Goal: Check status: Check status

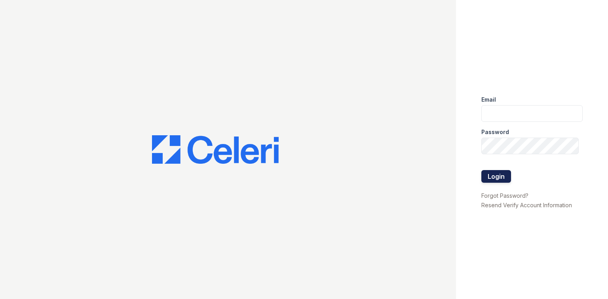
type input "amgreenbriar@seams.biz"
click at [497, 173] on button "Login" at bounding box center [496, 176] width 30 height 13
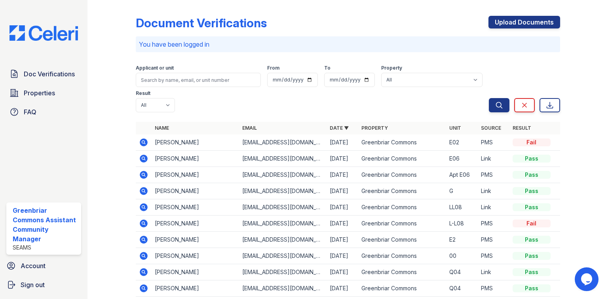
click at [142, 138] on icon at bounding box center [144, 143] width 10 height 10
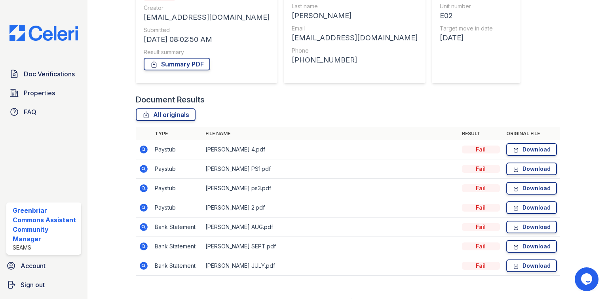
scroll to position [111, 0]
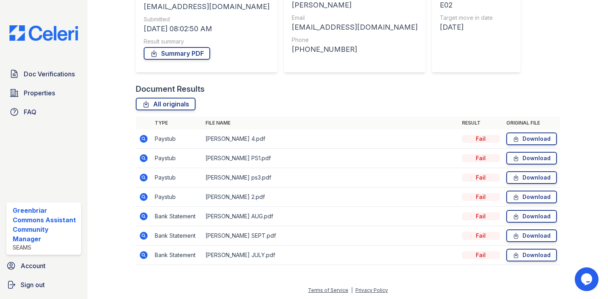
click at [142, 137] on icon at bounding box center [144, 139] width 10 height 10
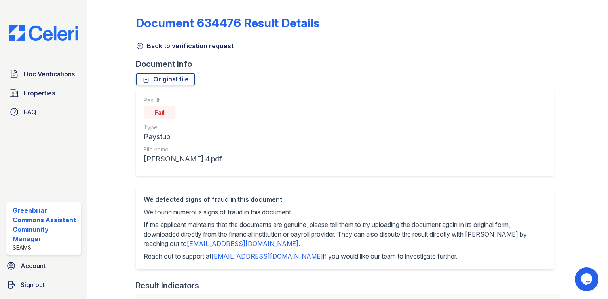
click at [156, 45] on link "Back to verification request" at bounding box center [185, 46] width 98 height 10
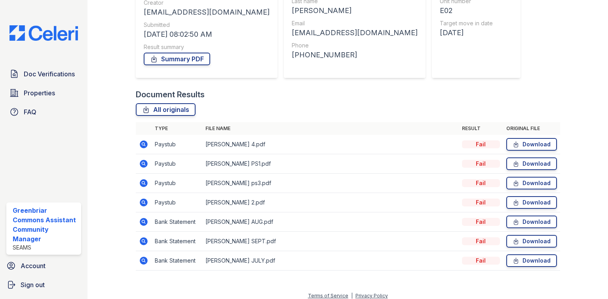
scroll to position [111, 0]
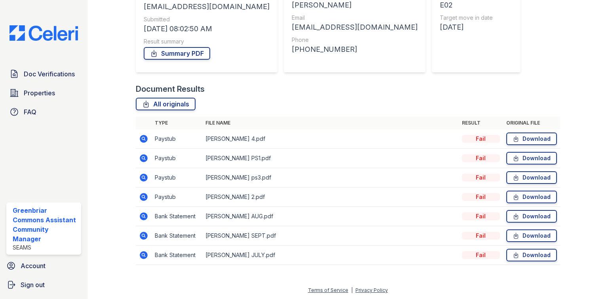
click at [141, 214] on icon at bounding box center [144, 217] width 8 height 8
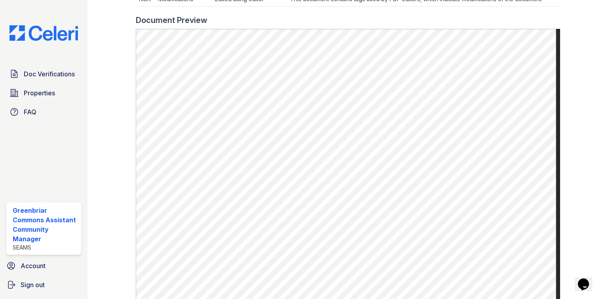
scroll to position [511, 0]
